Goal: Task Accomplishment & Management: Manage account settings

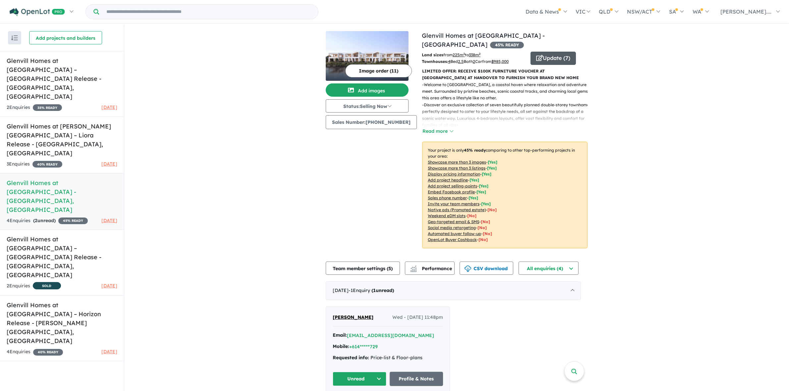
click at [542, 60] on button "Update ( 7 )" at bounding box center [552, 58] width 45 height 13
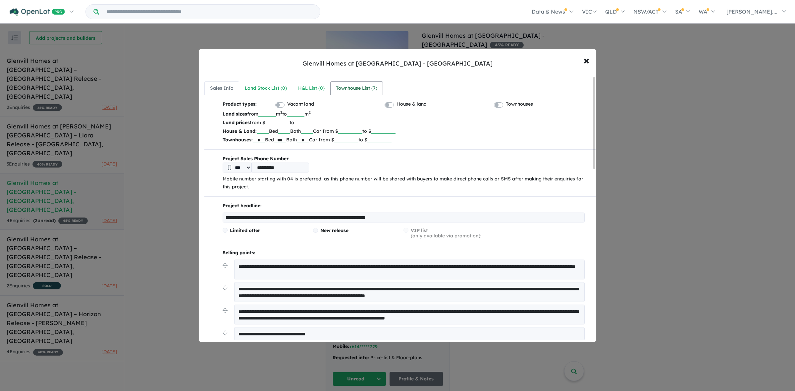
click at [343, 89] on div "Townhouse List ( 7 )" at bounding box center [356, 88] width 41 height 8
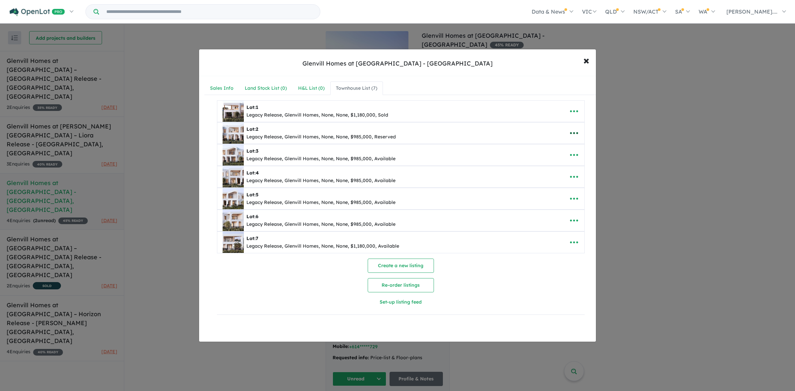
click at [572, 135] on icon "button" at bounding box center [574, 133] width 10 height 10
click at [560, 146] on link "Edit" at bounding box center [559, 149] width 49 height 15
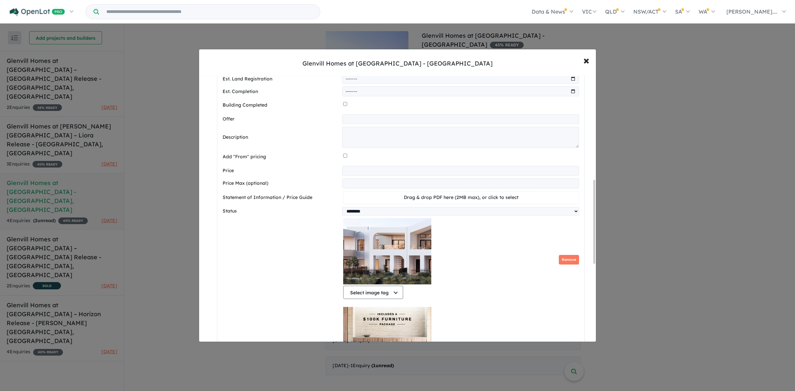
scroll to position [331, 0]
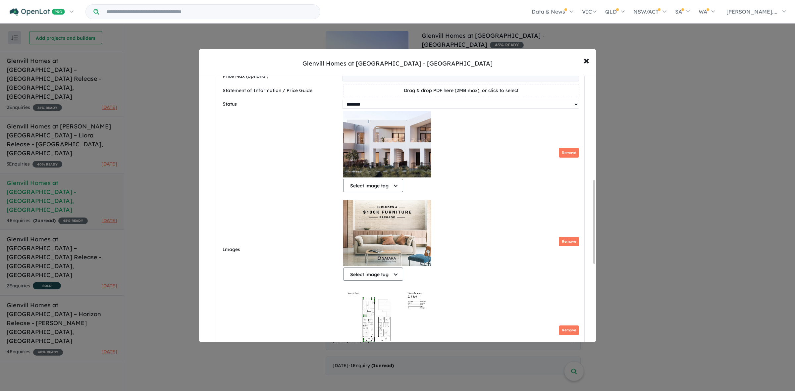
drag, startPoint x: 399, startPoint y: 105, endPoint x: 397, endPoint y: 110, distance: 5.8
click at [399, 105] on select "********* ******** **** ******" at bounding box center [460, 104] width 236 height 9
select select "*********"
click at [342, 102] on select "********* ******** **** ******" at bounding box center [460, 104] width 236 height 9
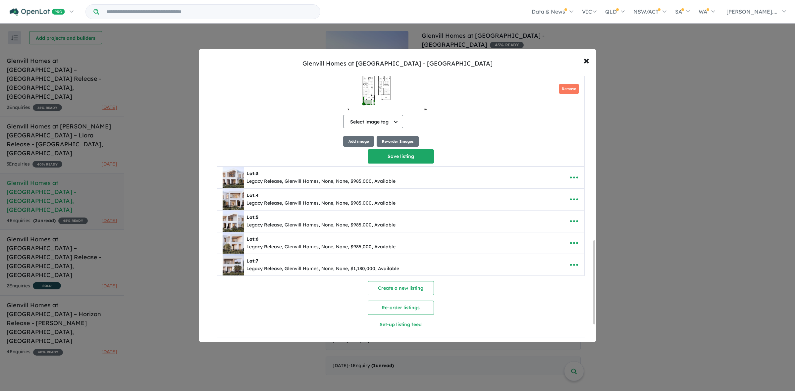
scroll to position [579, 0]
click at [418, 154] on button "Save listing" at bounding box center [401, 156] width 66 height 14
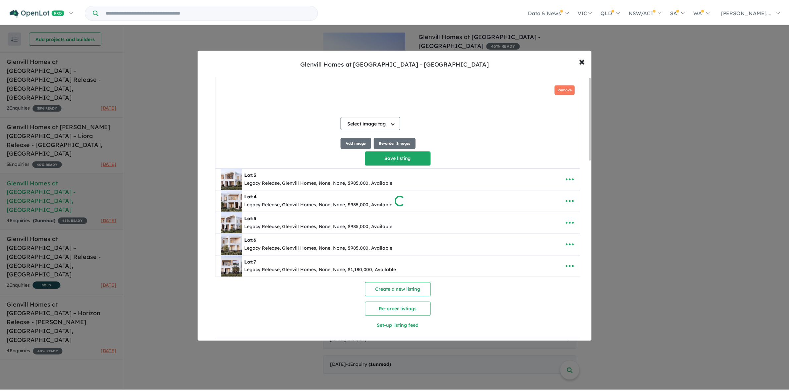
scroll to position [0, 0]
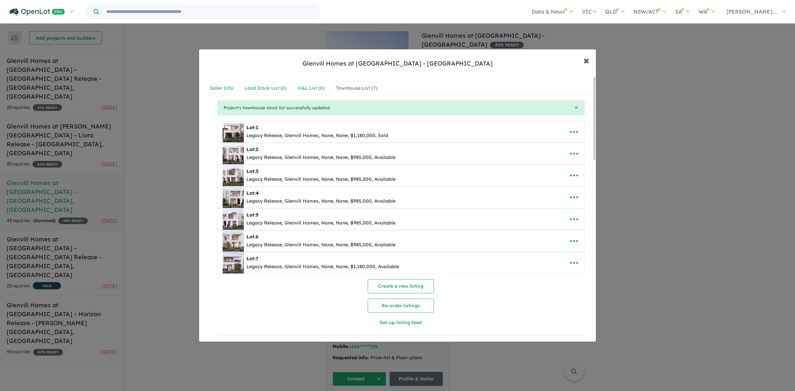
click at [589, 60] on span "×" at bounding box center [586, 60] width 6 height 14
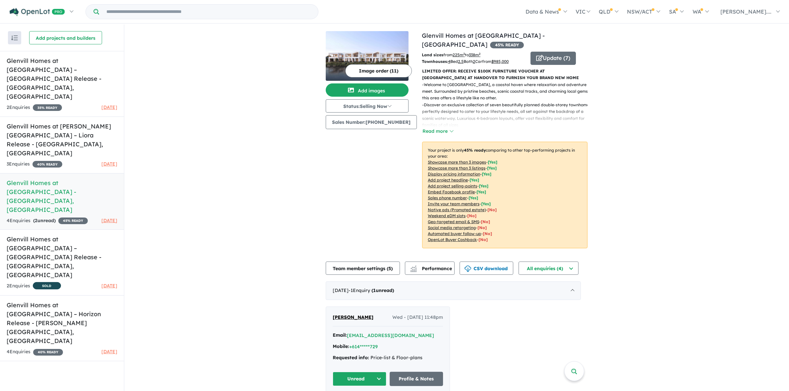
click at [699, 132] on div "View 5 projects in your account Glenvill Homes at The Point Estate - Point Lons…" at bounding box center [456, 250] width 664 height 450
click at [308, 158] on div "View 5 projects in your account Glenvill Homes at The Point Estate - Point Lons…" at bounding box center [456, 250] width 664 height 450
click at [721, 161] on div "View 5 projects in your account Glenvill Homes at The Point Estate - Point Lons…" at bounding box center [456, 250] width 664 height 450
